Goal: Find specific page/section

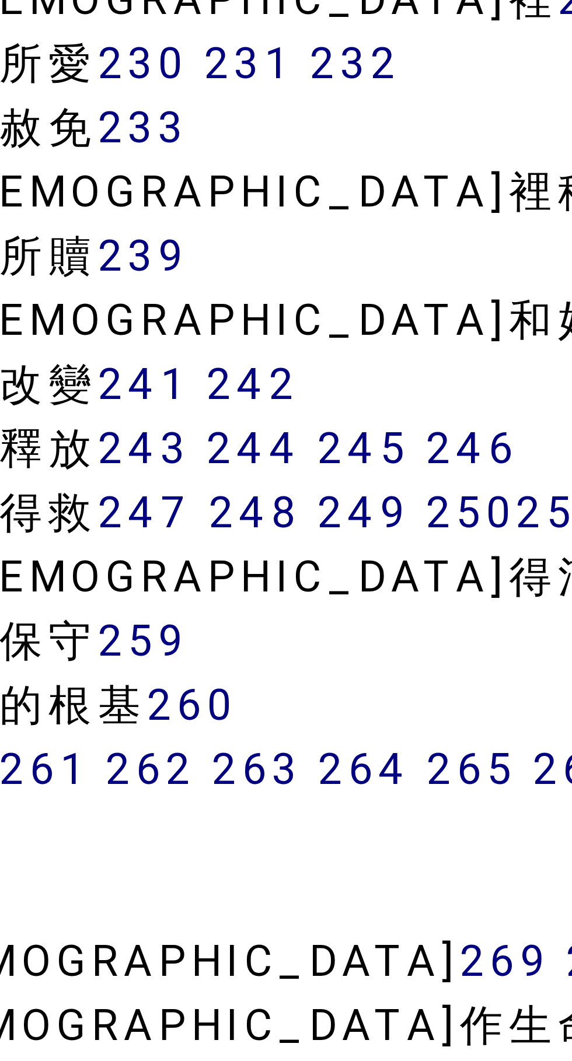
scroll to position [1314, 0]
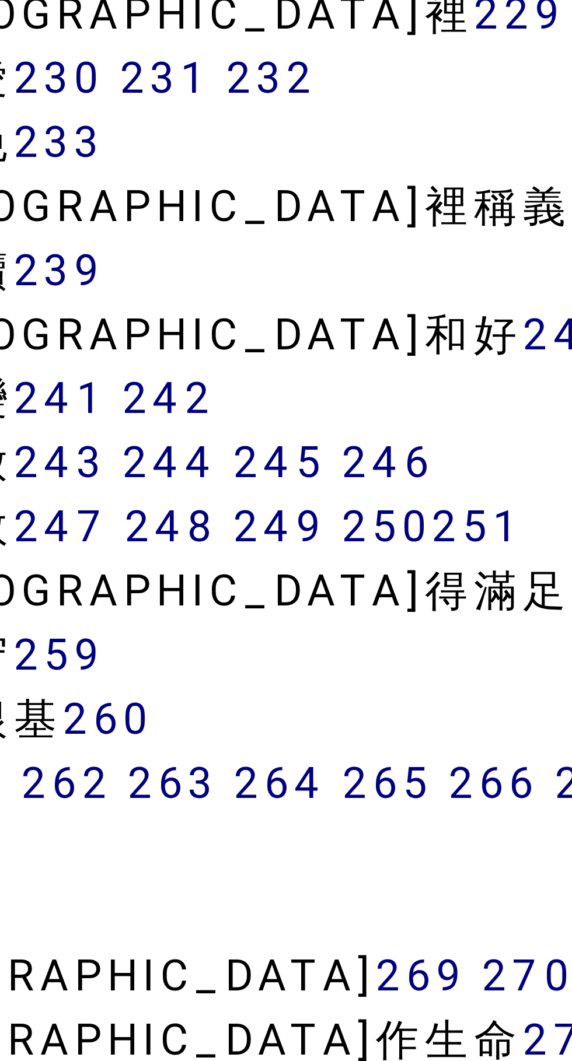
click at [284, 215] on link "254" at bounding box center [295, 213] width 23 height 13
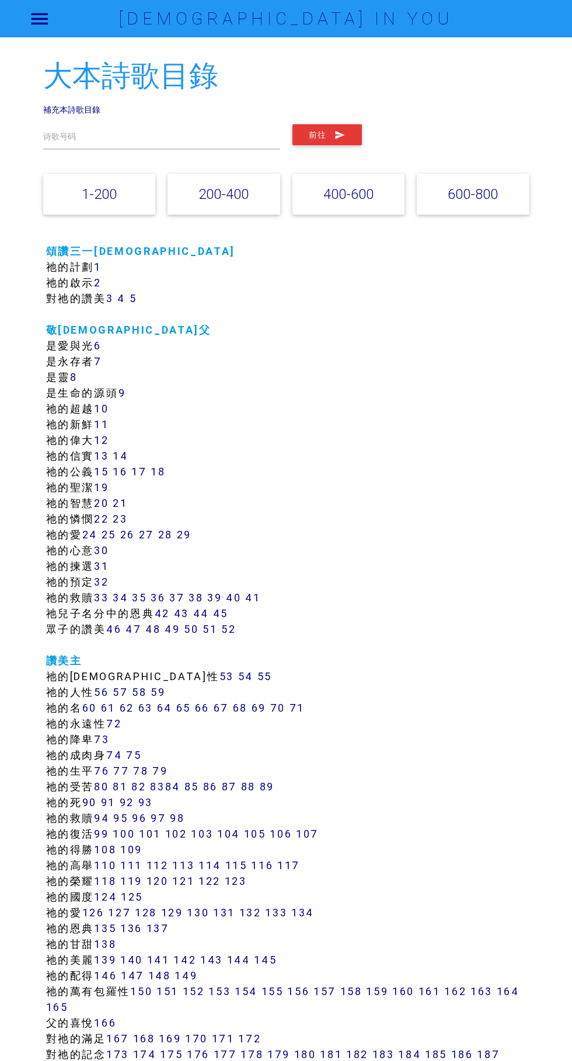
scroll to position [1, 0]
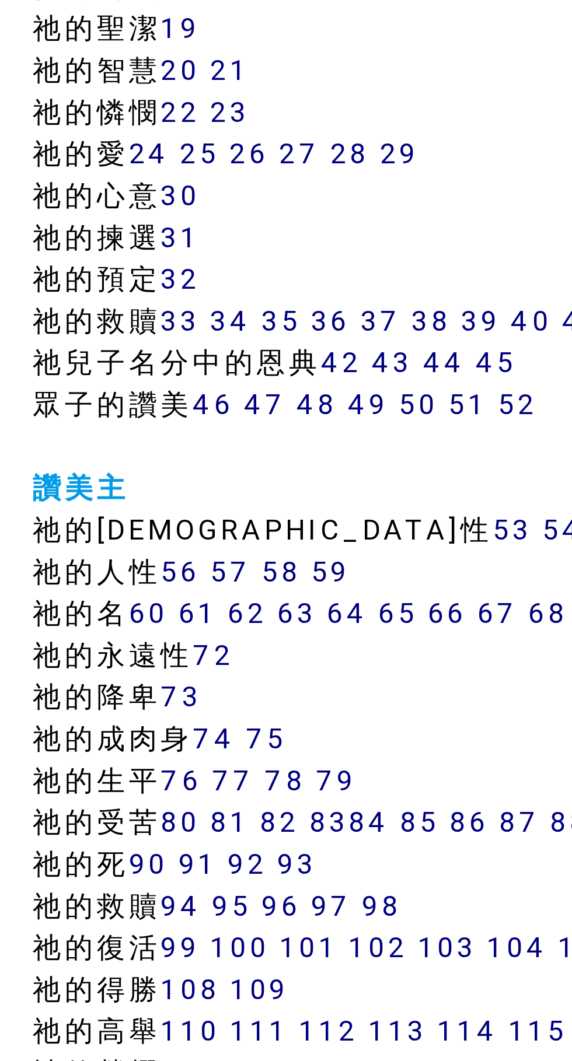
click at [127, 820] on link "95" at bounding box center [120, 817] width 15 height 13
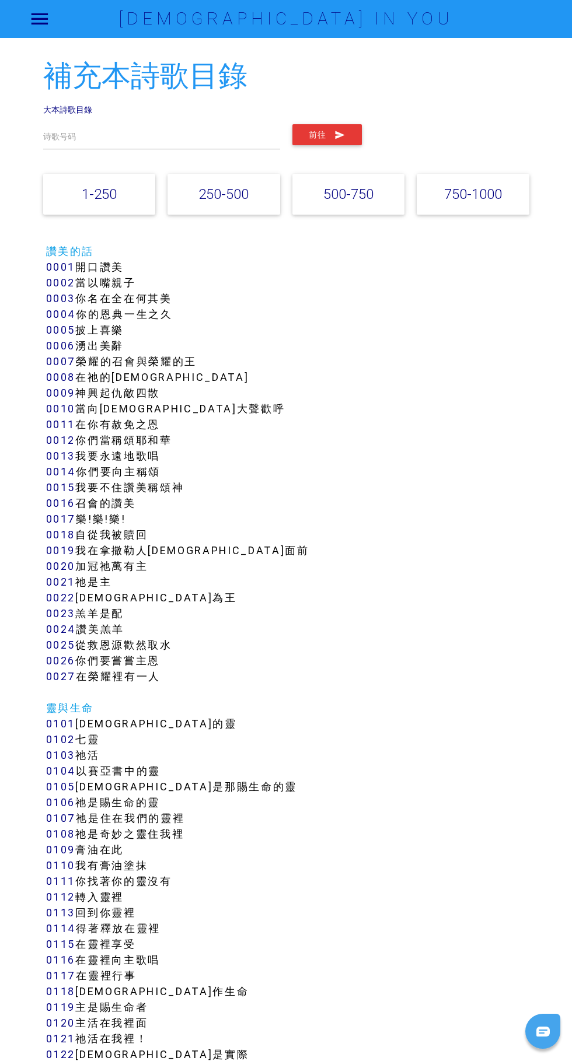
scroll to position [2, 0]
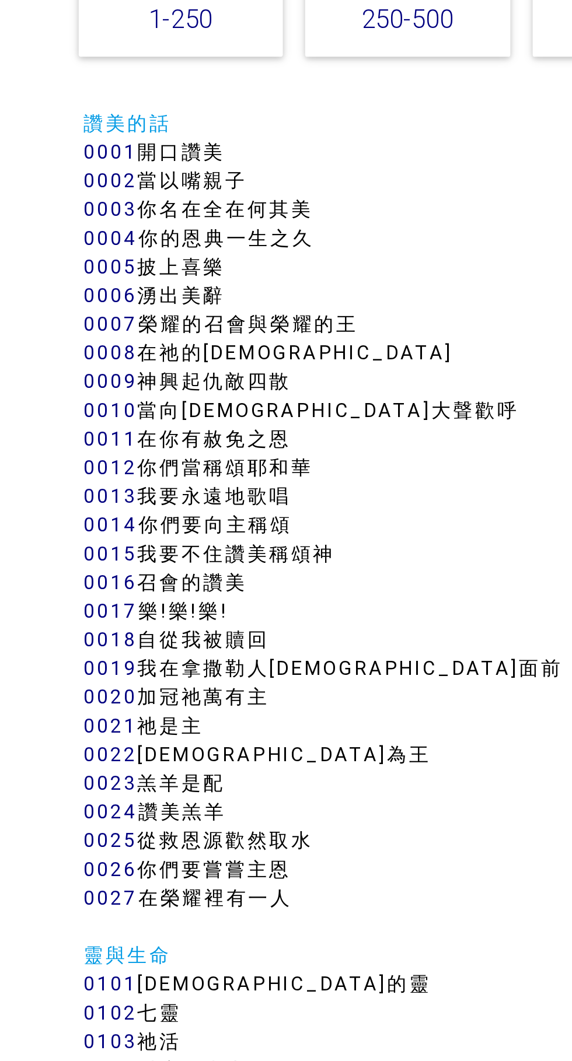
scroll to position [2, 0]
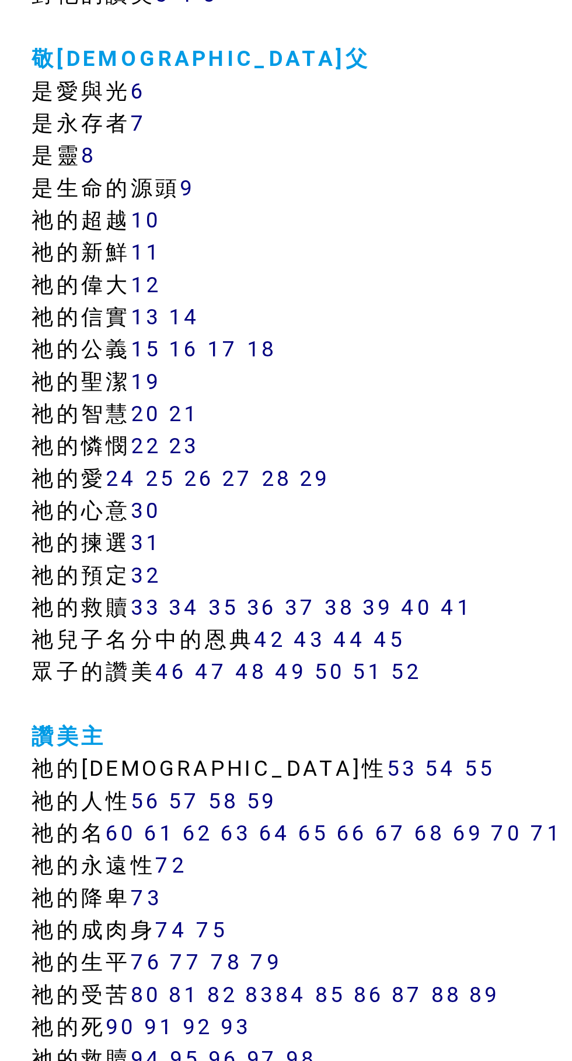
click at [128, 598] on link "34" at bounding box center [120, 597] width 15 height 13
